Goal: Information Seeking & Learning: Find contact information

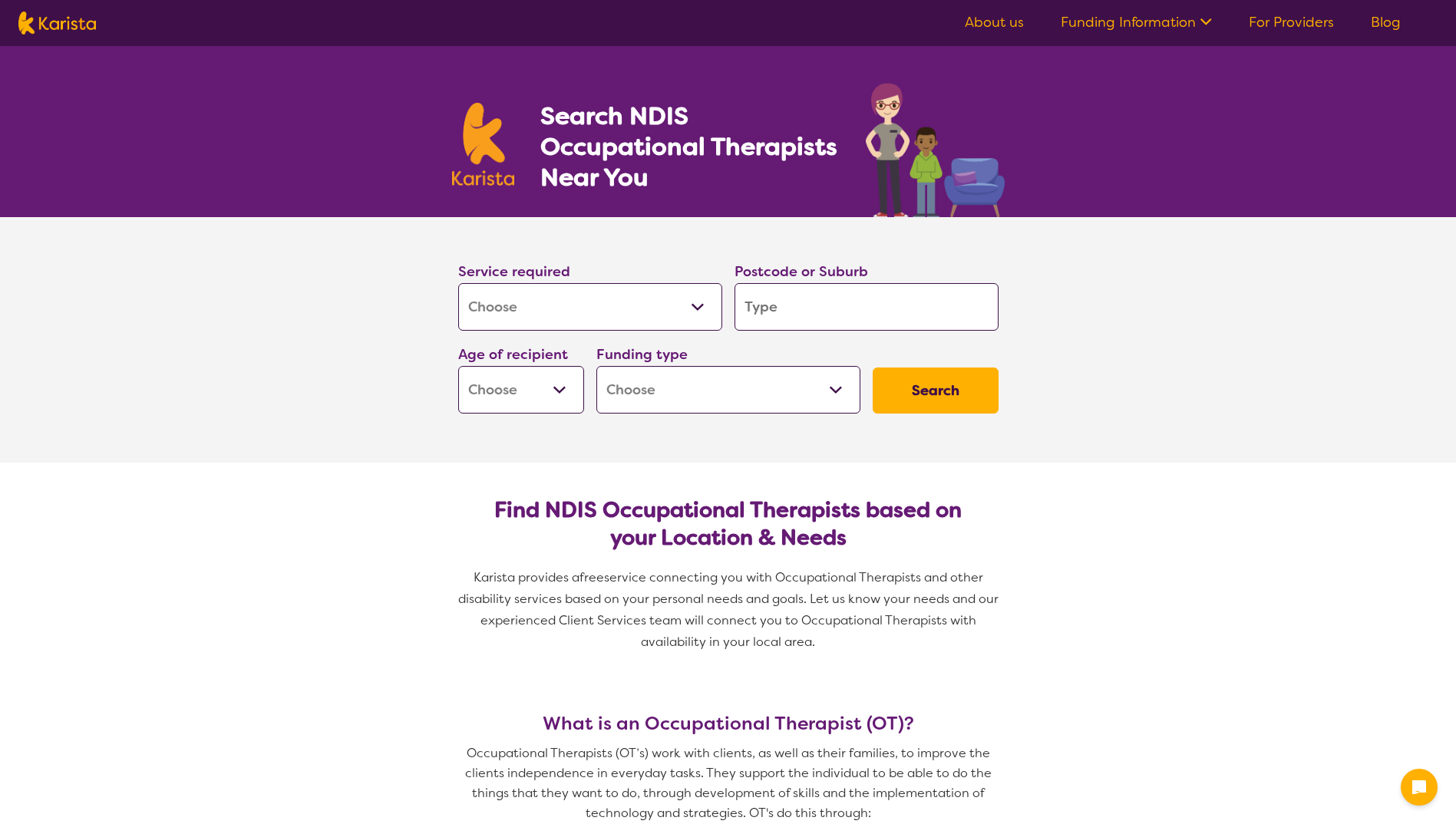
select select "[MEDICAL_DATA]"
click at [927, 311] on input "search" at bounding box center [867, 307] width 264 height 48
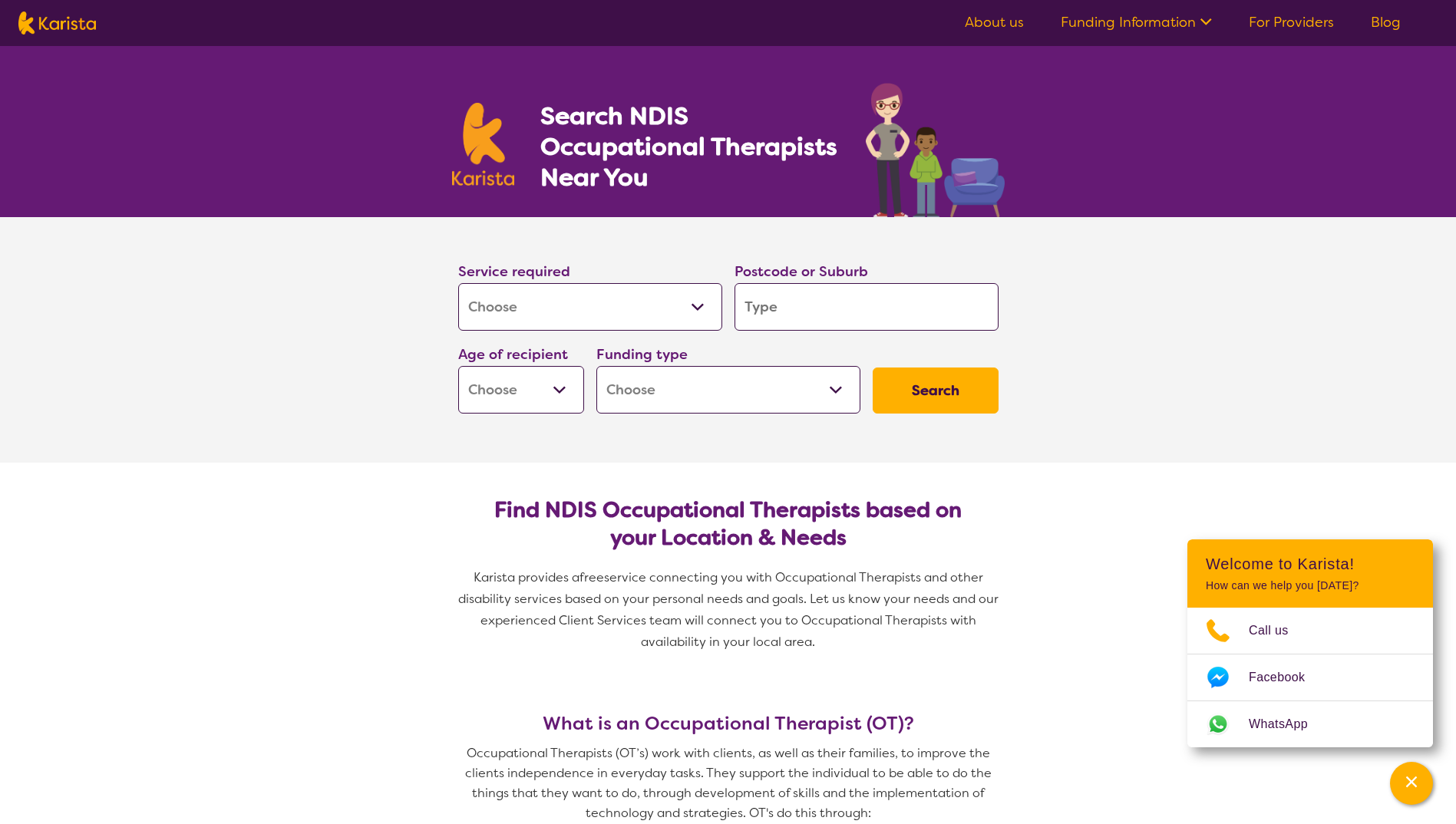
type input "5"
type input "51"
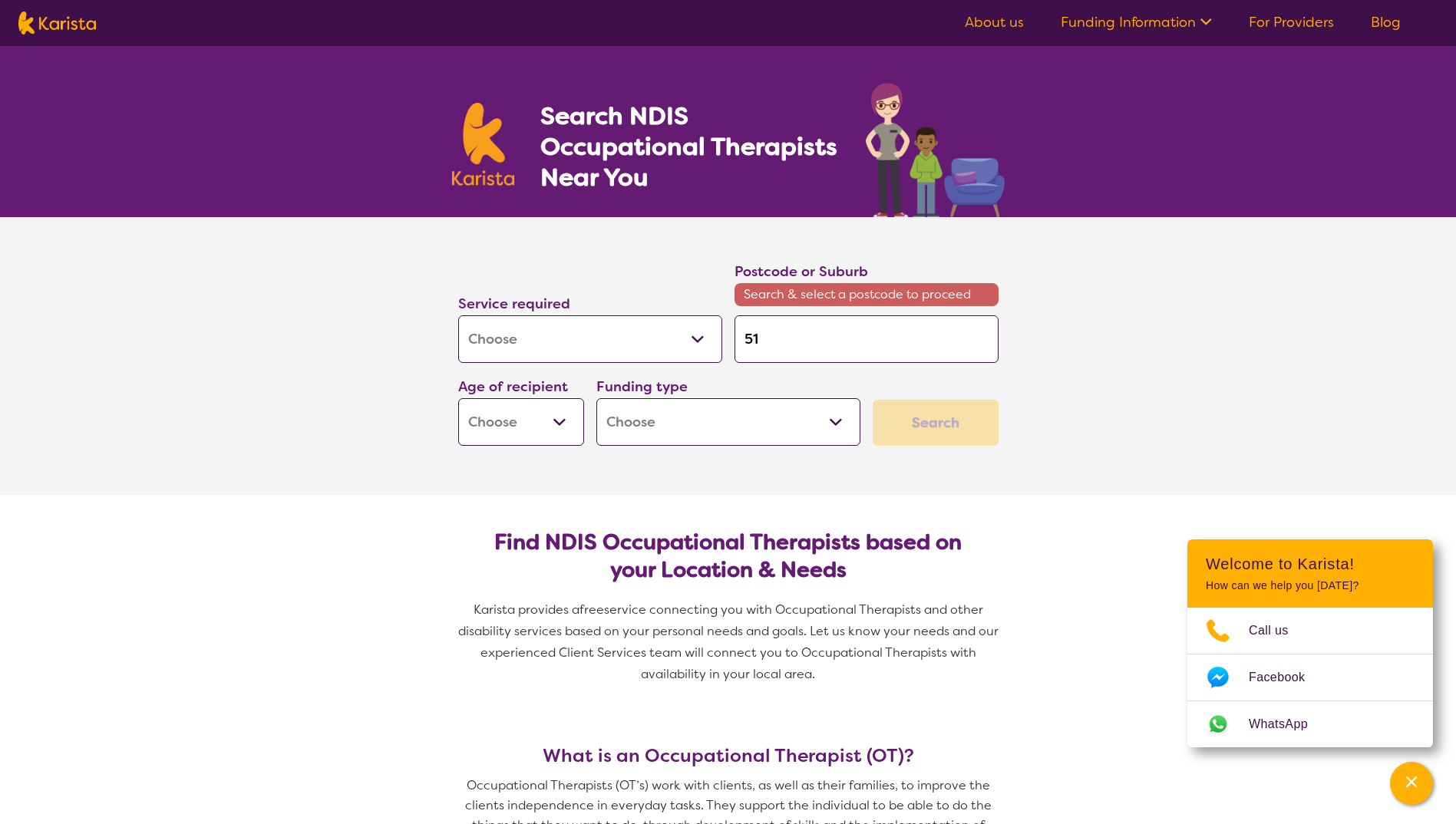
type input "516"
type input "5169"
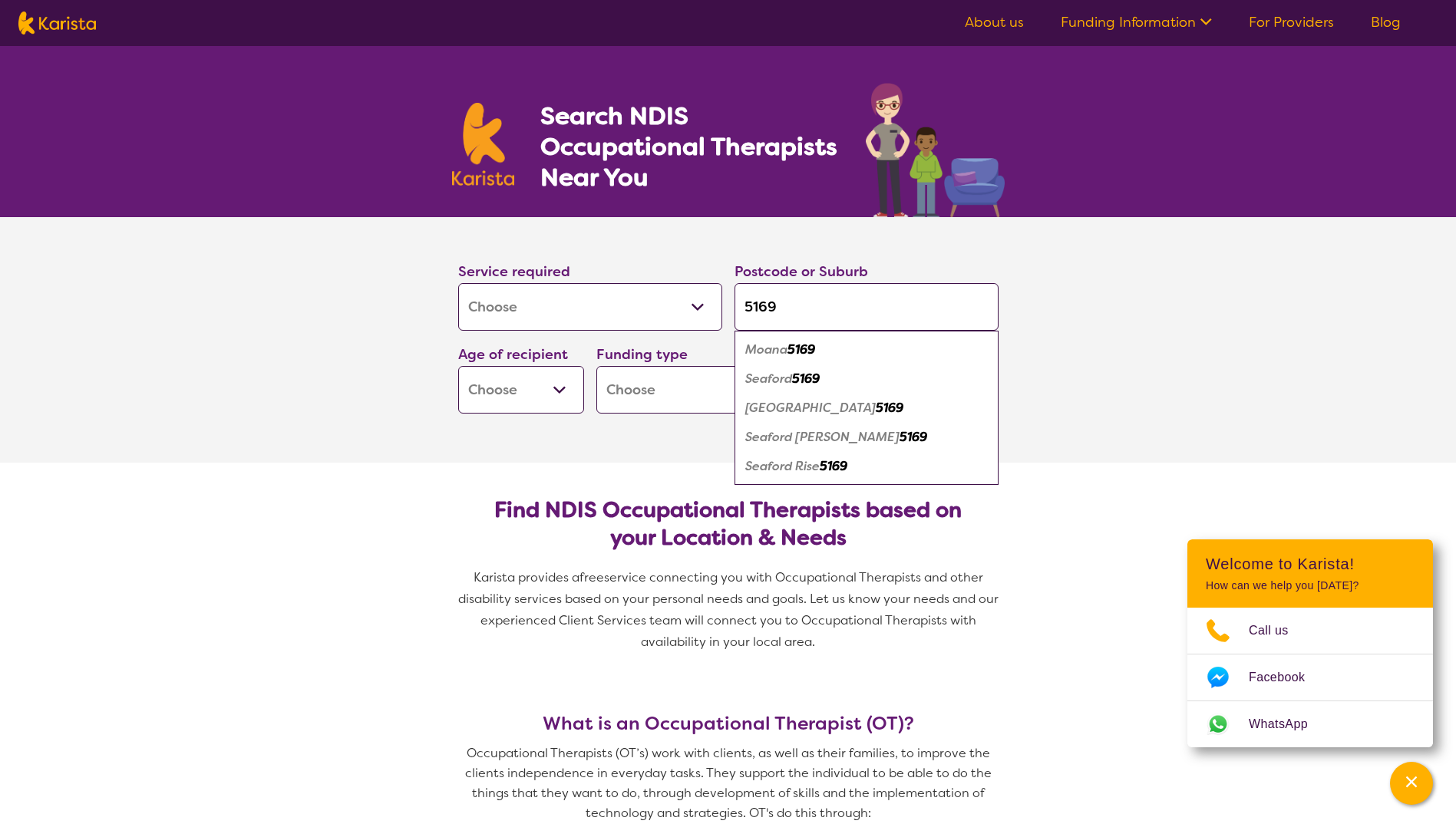
type input "5169"
click at [796, 349] on em "5169" at bounding box center [801, 349] width 27 height 16
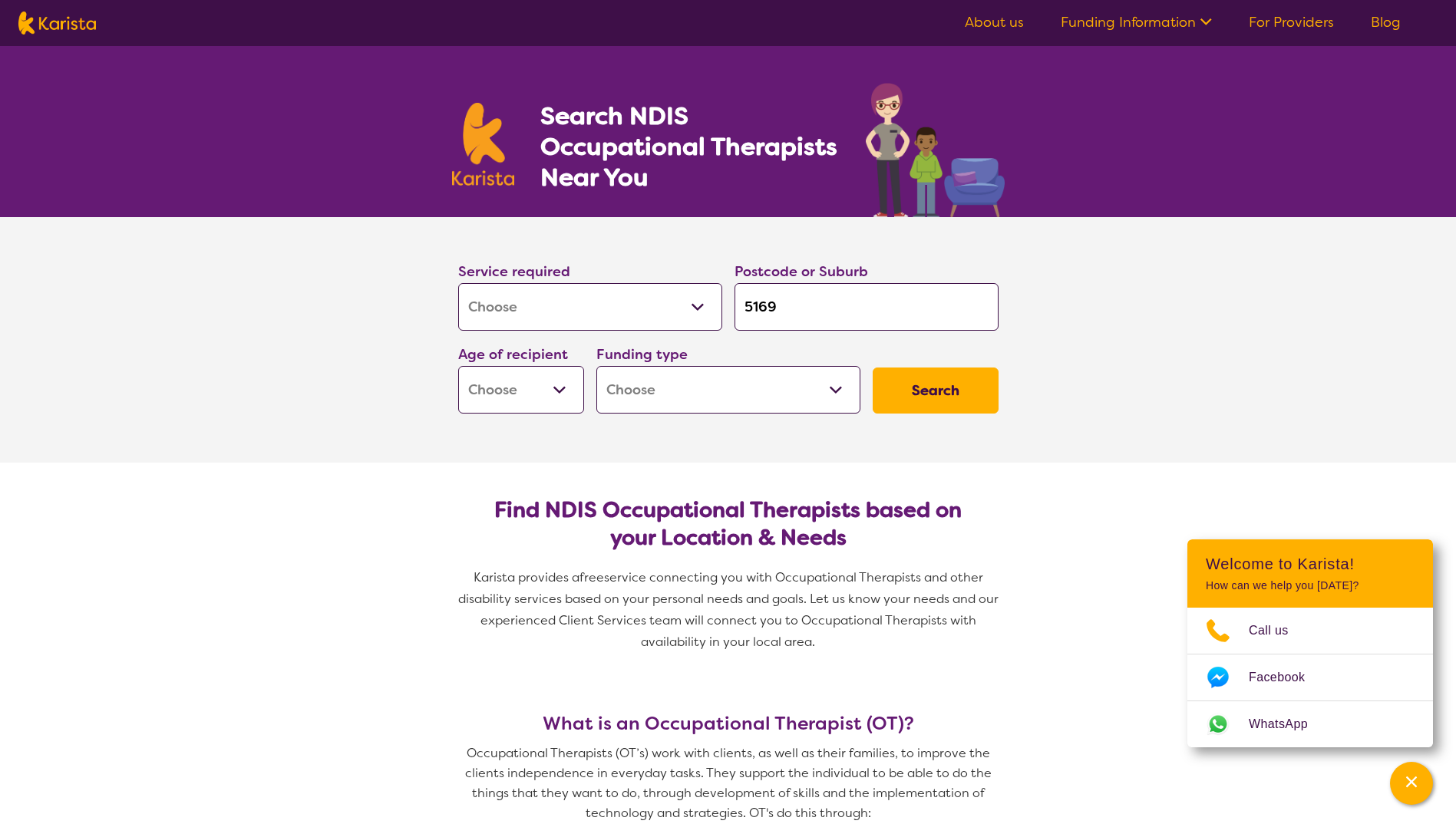
click at [538, 400] on select "Early Childhood - 0 to 9 Child - 10 to 11 Adolescent - 12 to 17 Adult - 18 to 6…" at bounding box center [521, 389] width 126 height 48
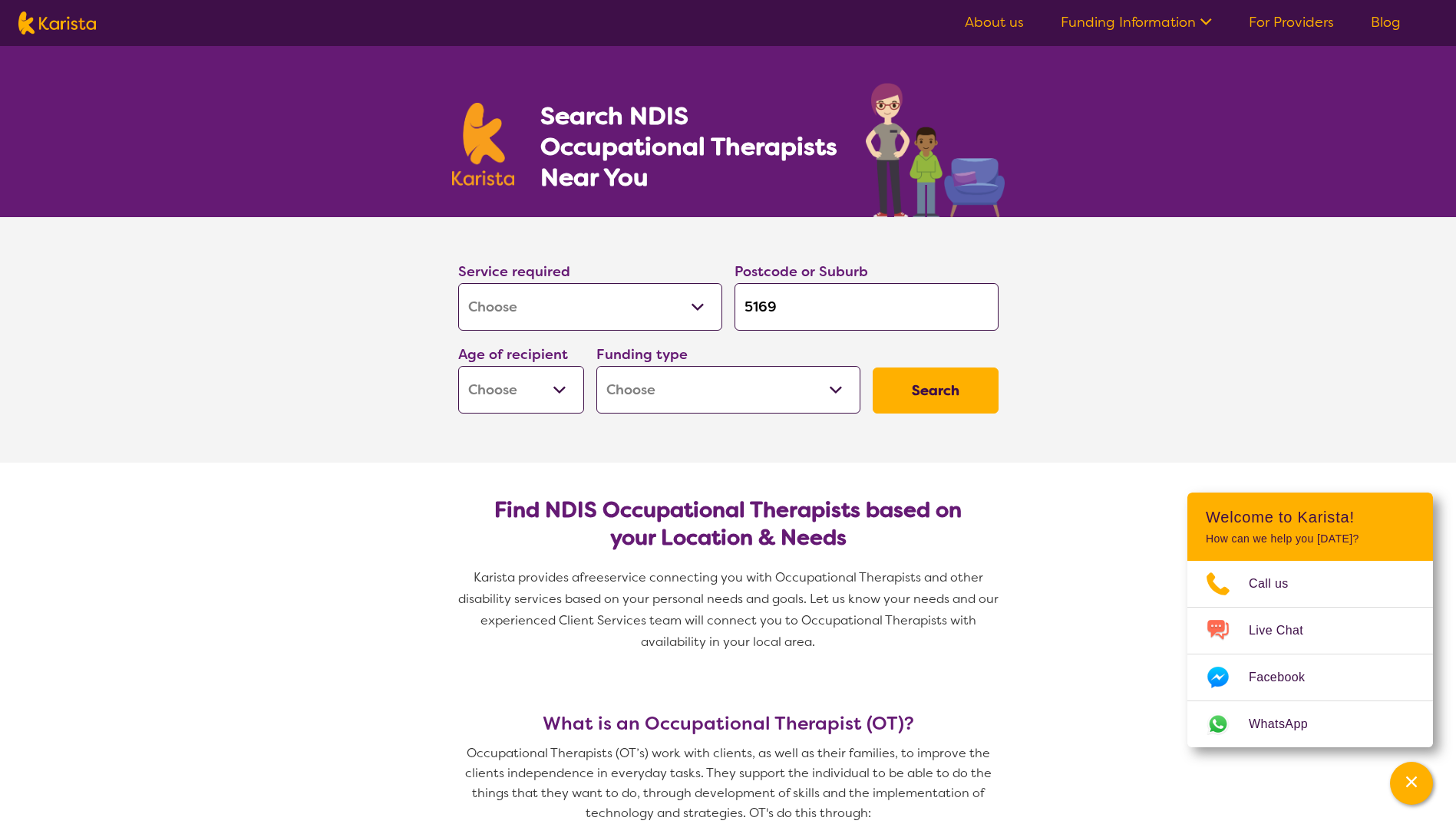
click at [538, 400] on select "Early Childhood - 0 to 9 Child - 10 to 11 Adolescent - 12 to 17 Adult - 18 to 6…" at bounding box center [521, 389] width 126 height 48
select select "AS"
click at [458, 366] on select "Early Childhood - 0 to 9 Child - 10 to 11 Adolescent - 12 to 17 Adult - 18 to 6…" at bounding box center [521, 389] width 126 height 48
select select "AS"
click at [743, 398] on select "Home Care Package (HCP) National Disability Insurance Scheme (NDIS) I don't know" at bounding box center [728, 389] width 264 height 48
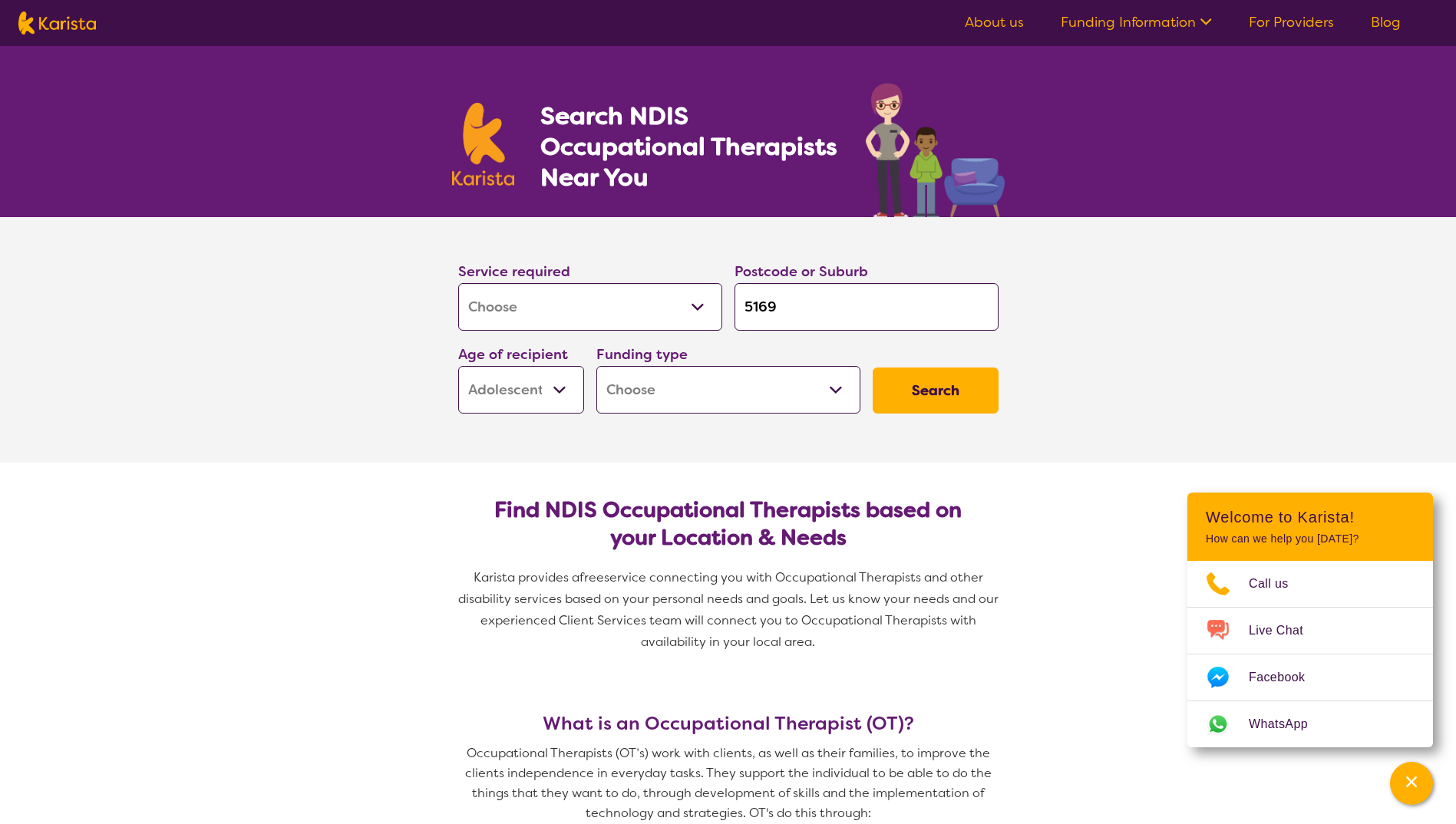
select select "NDIS"
click at [596, 366] on select "Home Care Package (HCP) National Disability Insurance Scheme (NDIS) I don't know" at bounding box center [728, 389] width 264 height 48
select select "NDIS"
click at [934, 383] on button "Search" at bounding box center [936, 390] width 126 height 46
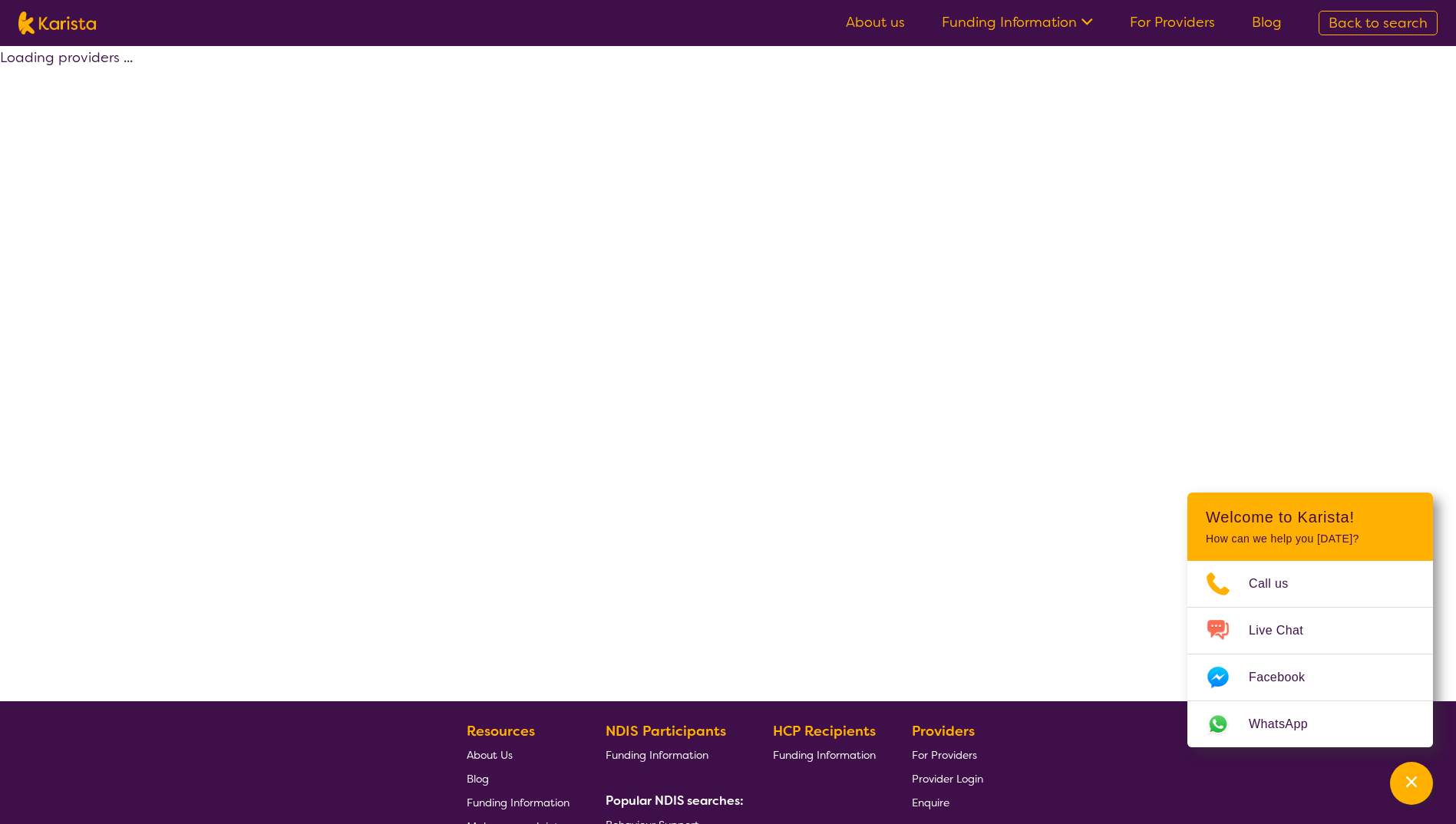
select select "by_score"
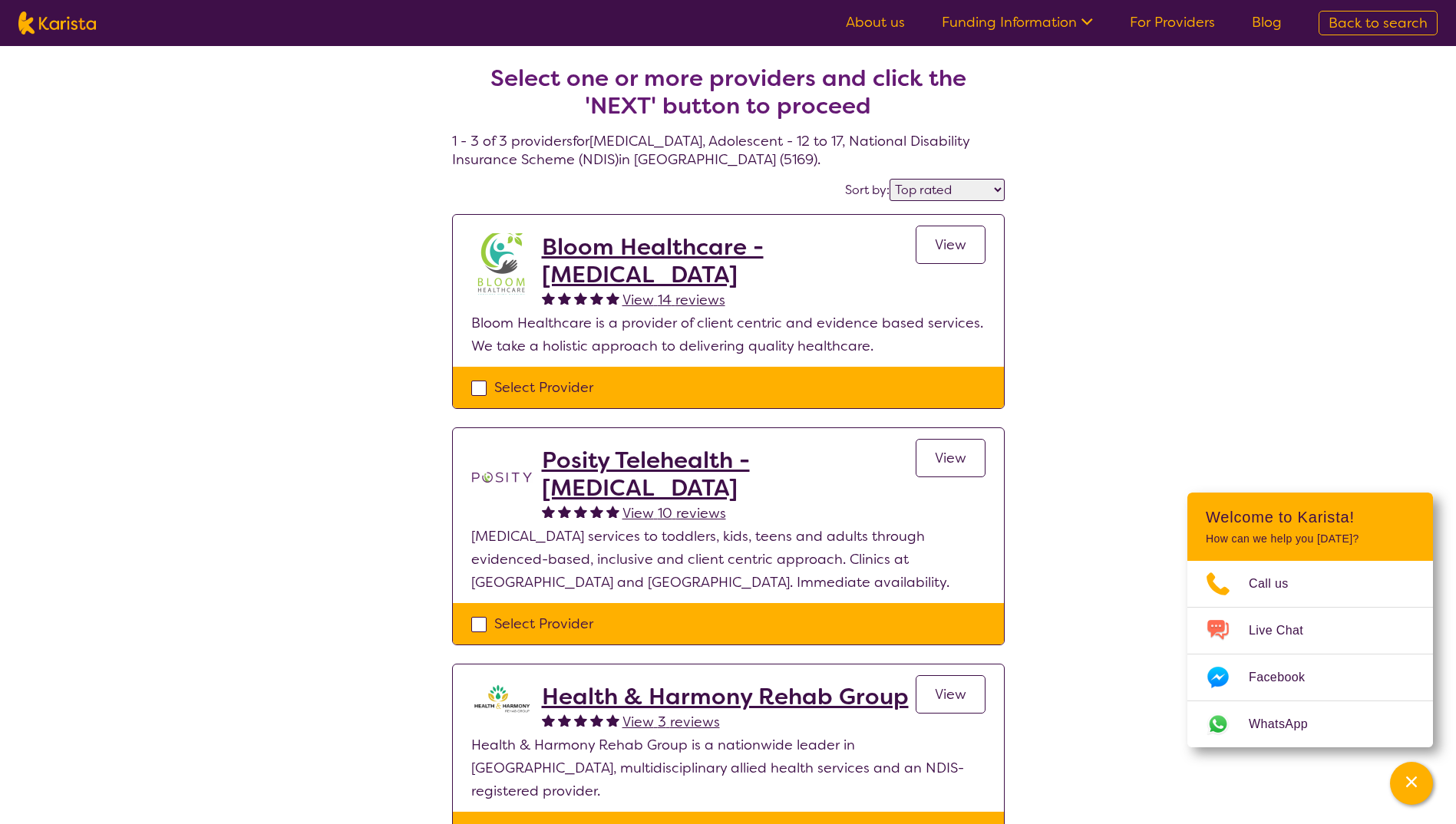
scroll to position [77, 0]
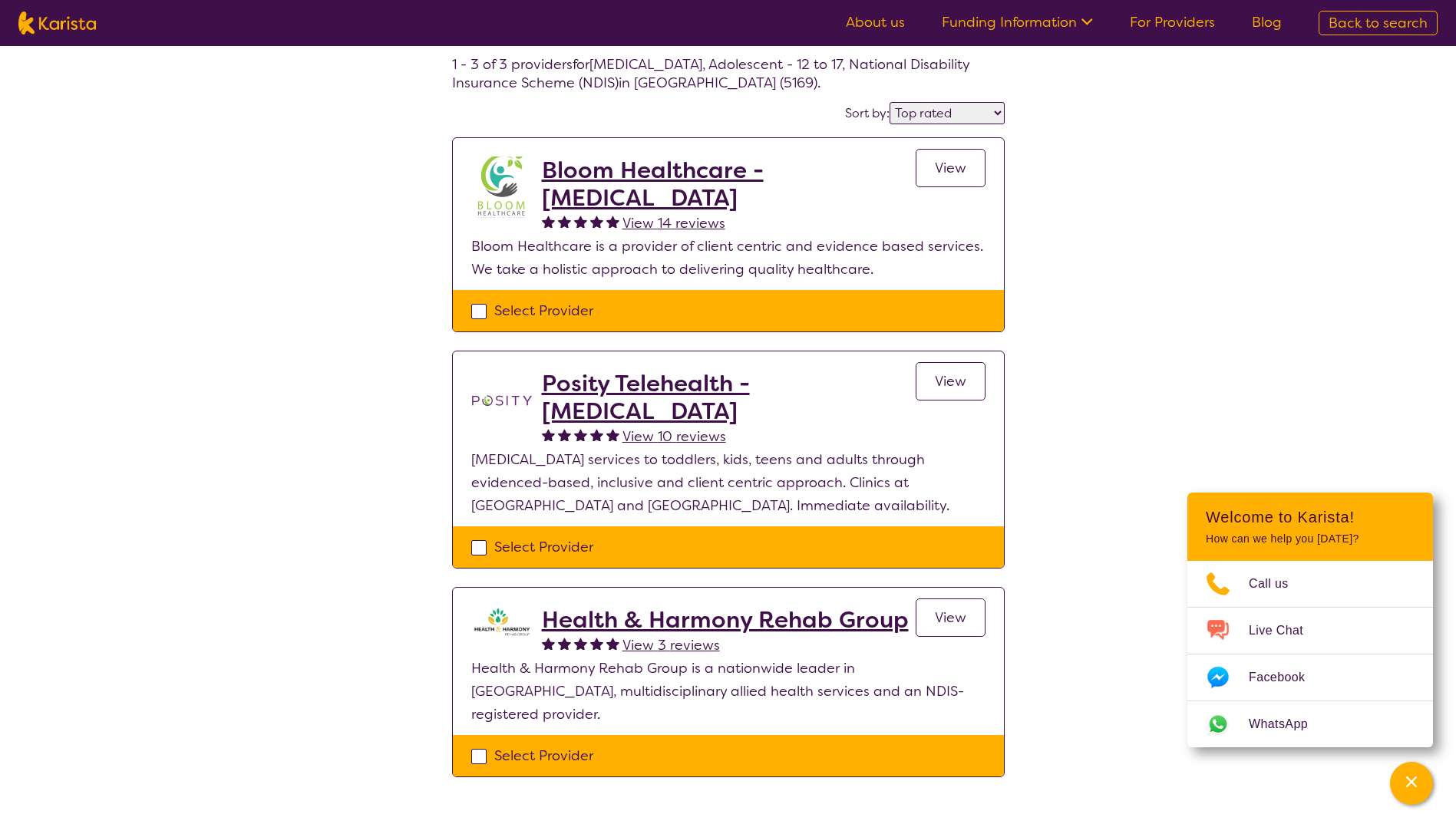
click at [654, 169] on h2 "Bloom Healthcare - [MEDICAL_DATA]" at bounding box center [729, 184] width 373 height 55
